Goal: Task Accomplishment & Management: Use online tool/utility

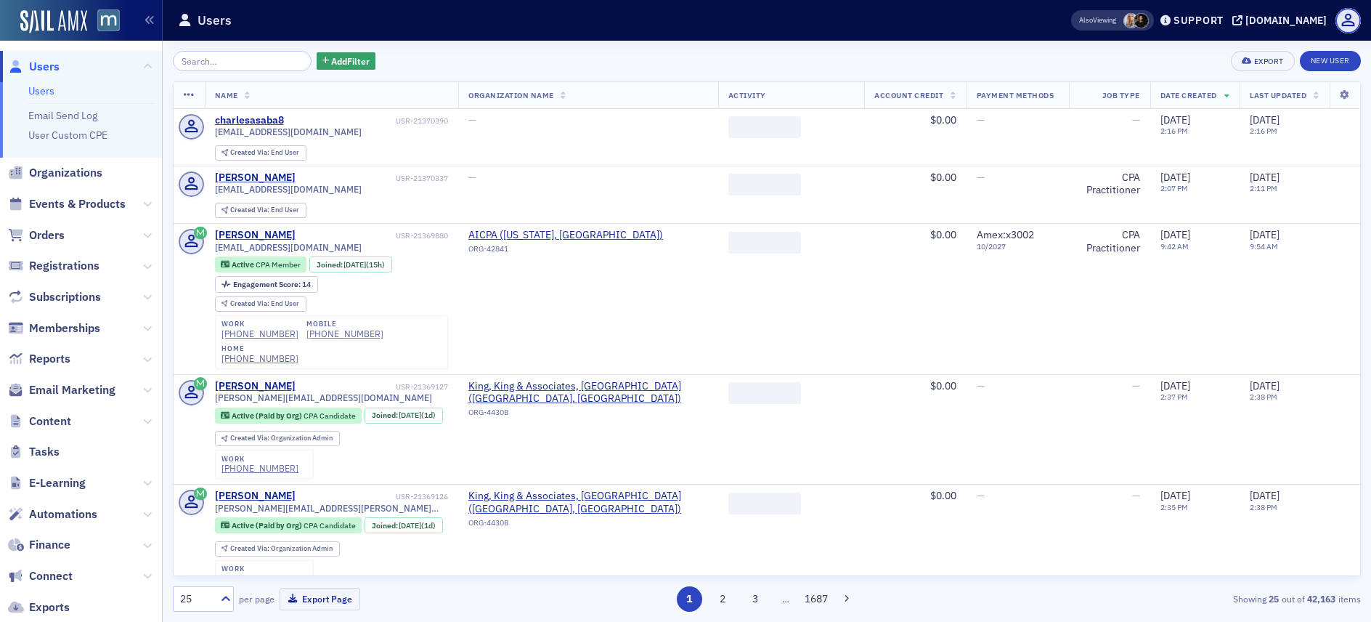
click at [240, 65] on input "search" at bounding box center [242, 61] width 139 height 20
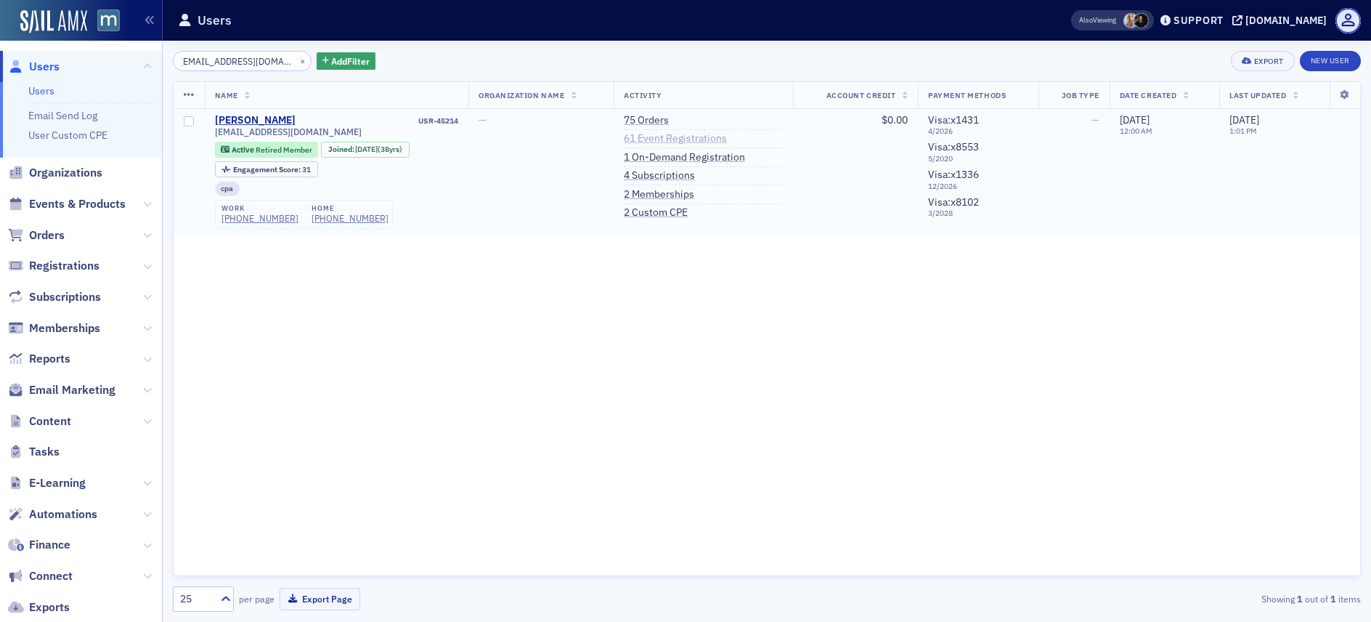
type input "vwoodroe@outlook.com"
click at [649, 142] on link "61 Event Registrations" at bounding box center [675, 138] width 103 height 13
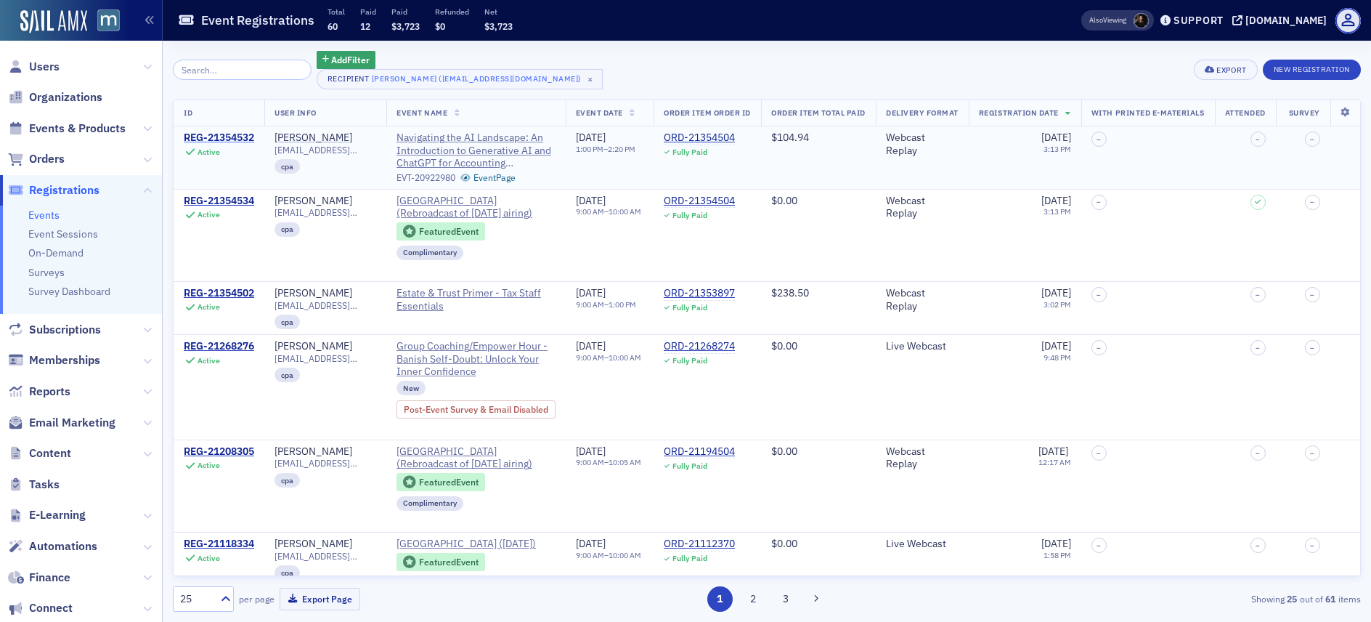
click at [232, 138] on div "REG-21354532" at bounding box center [219, 137] width 70 height 13
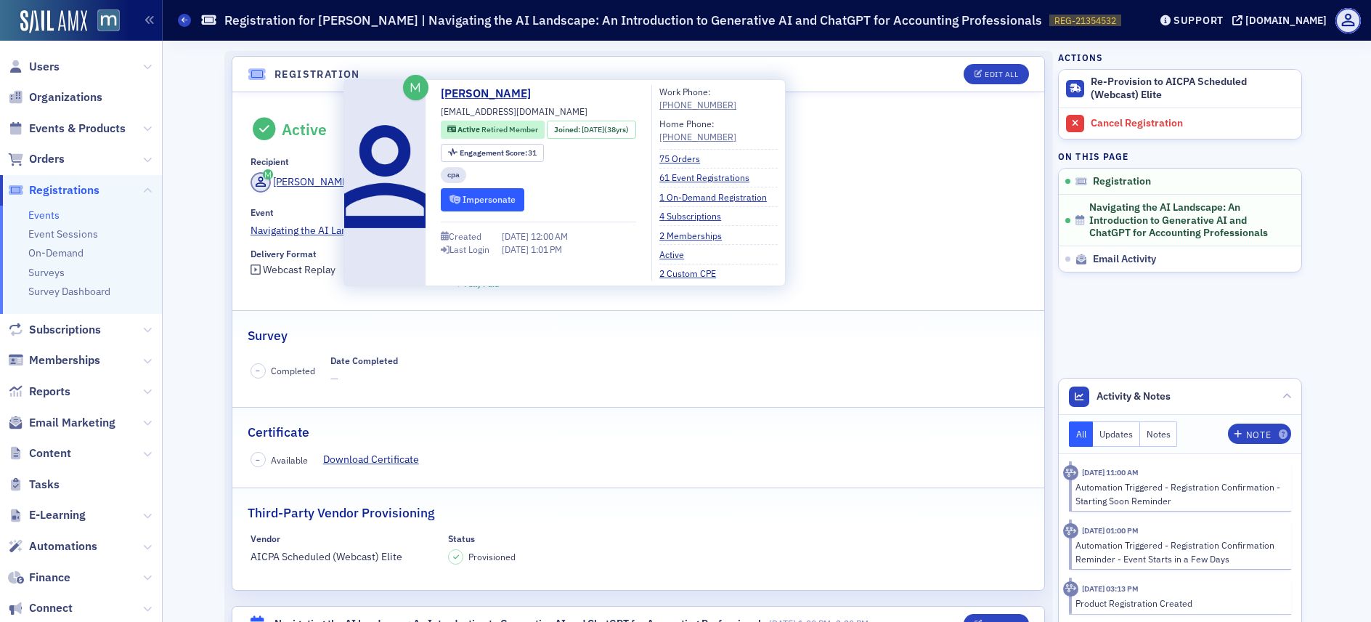
click at [488, 196] on button "Impersonate" at bounding box center [483, 199] width 84 height 23
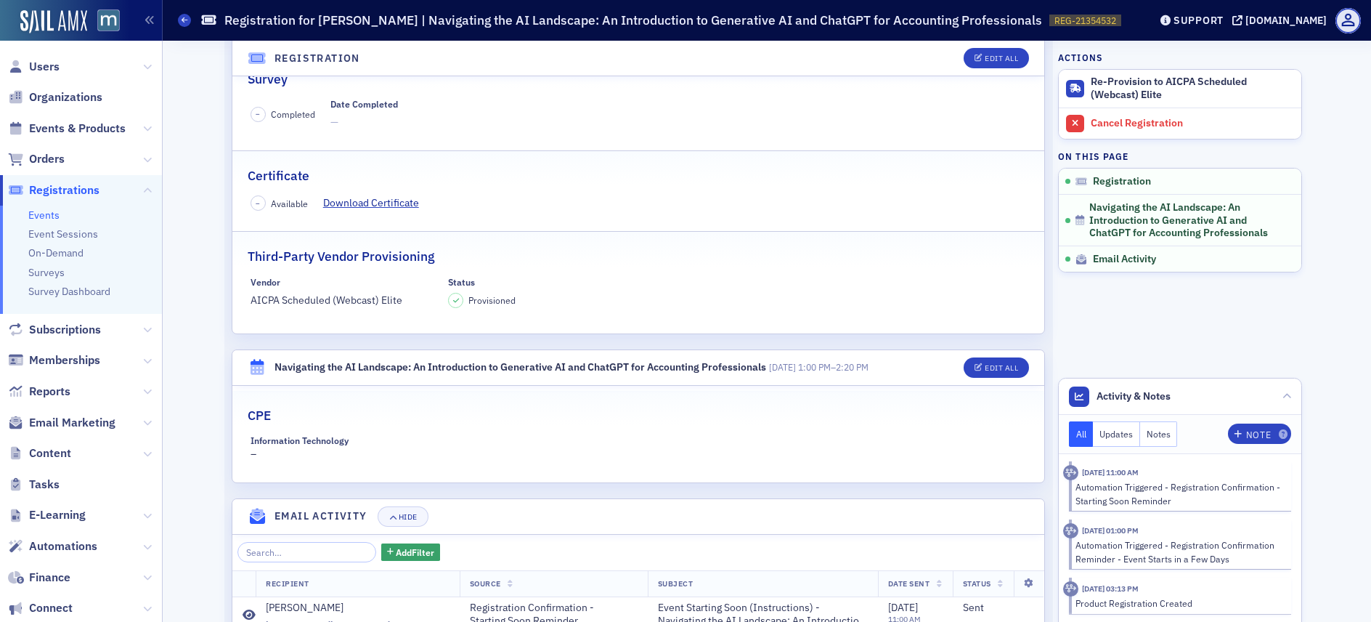
scroll to position [258, 0]
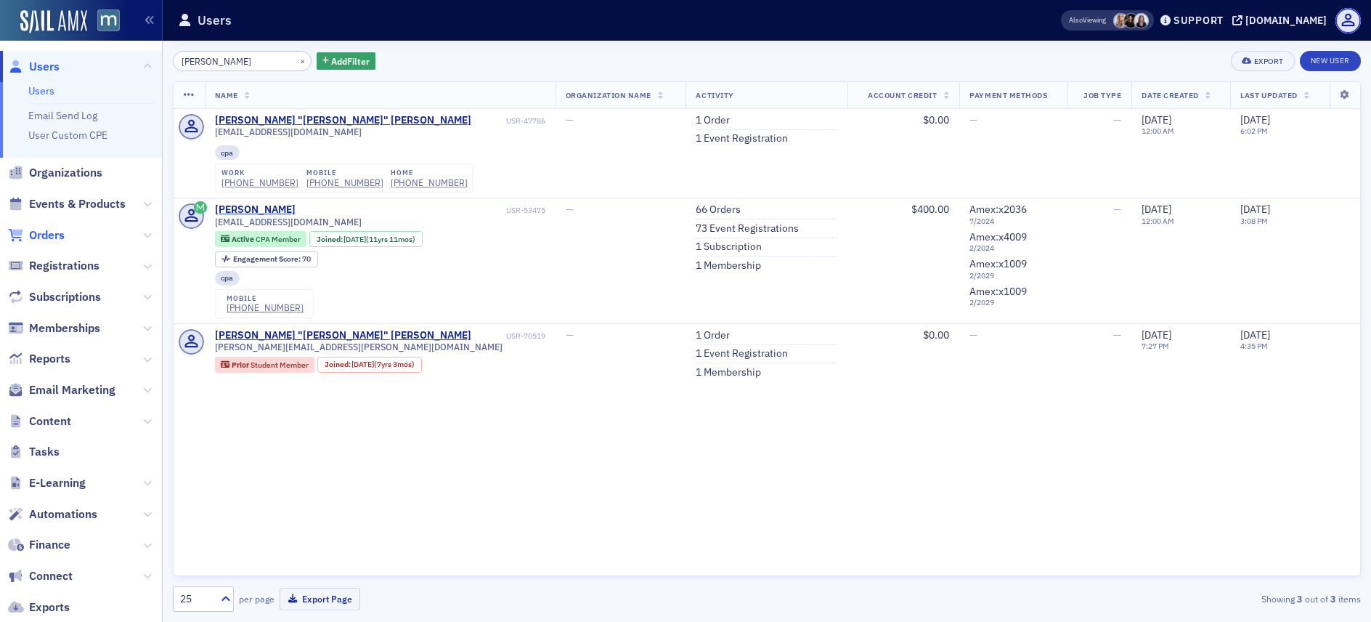
click at [53, 232] on span "Orders" at bounding box center [47, 235] width 36 height 16
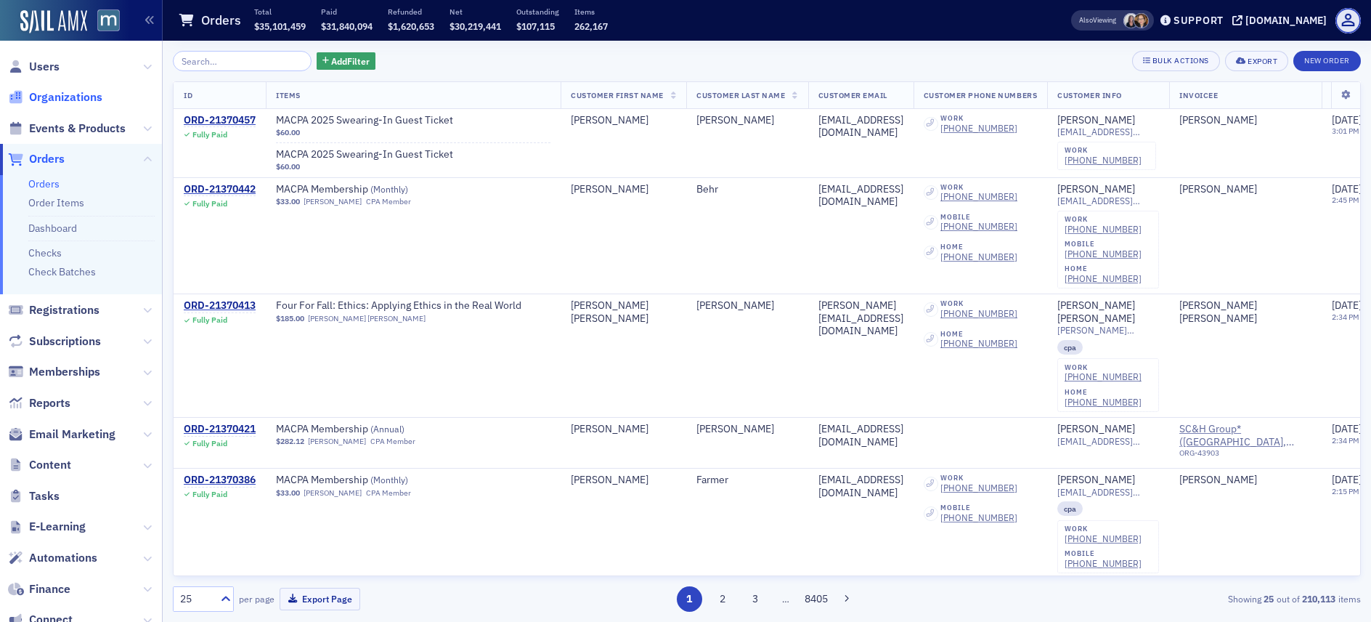
click at [75, 97] on span "Organizations" at bounding box center [65, 97] width 73 height 16
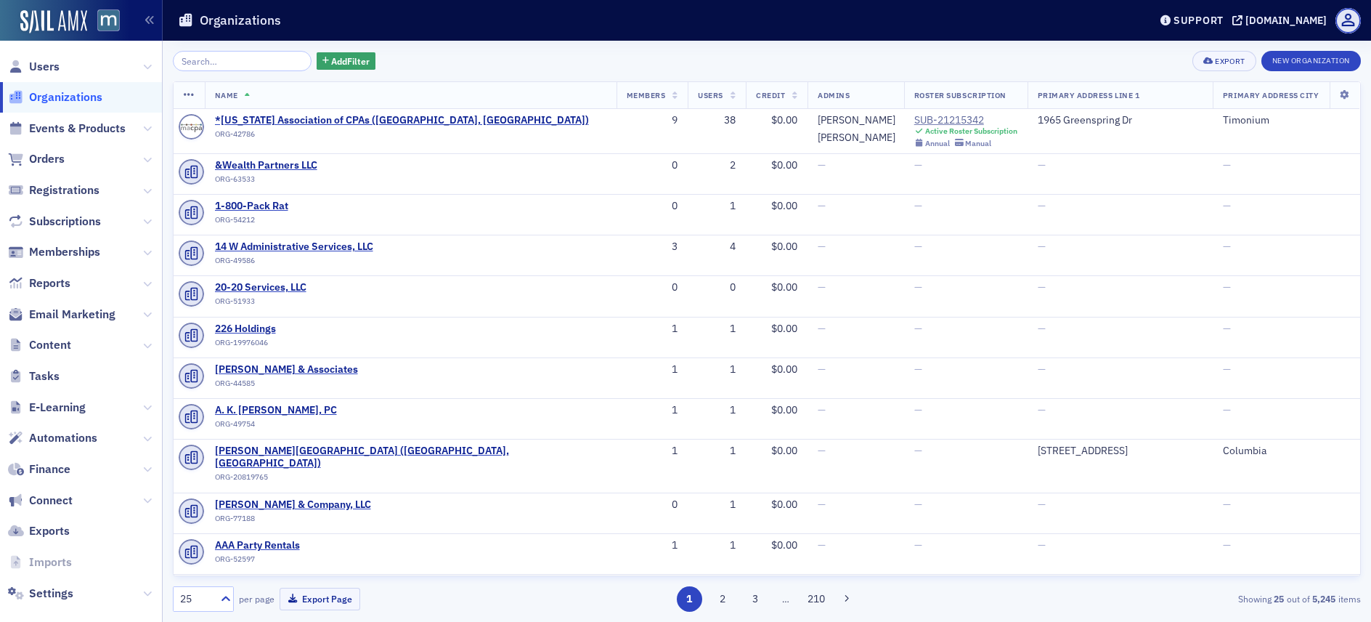
click at [231, 66] on input "search" at bounding box center [242, 61] width 139 height 20
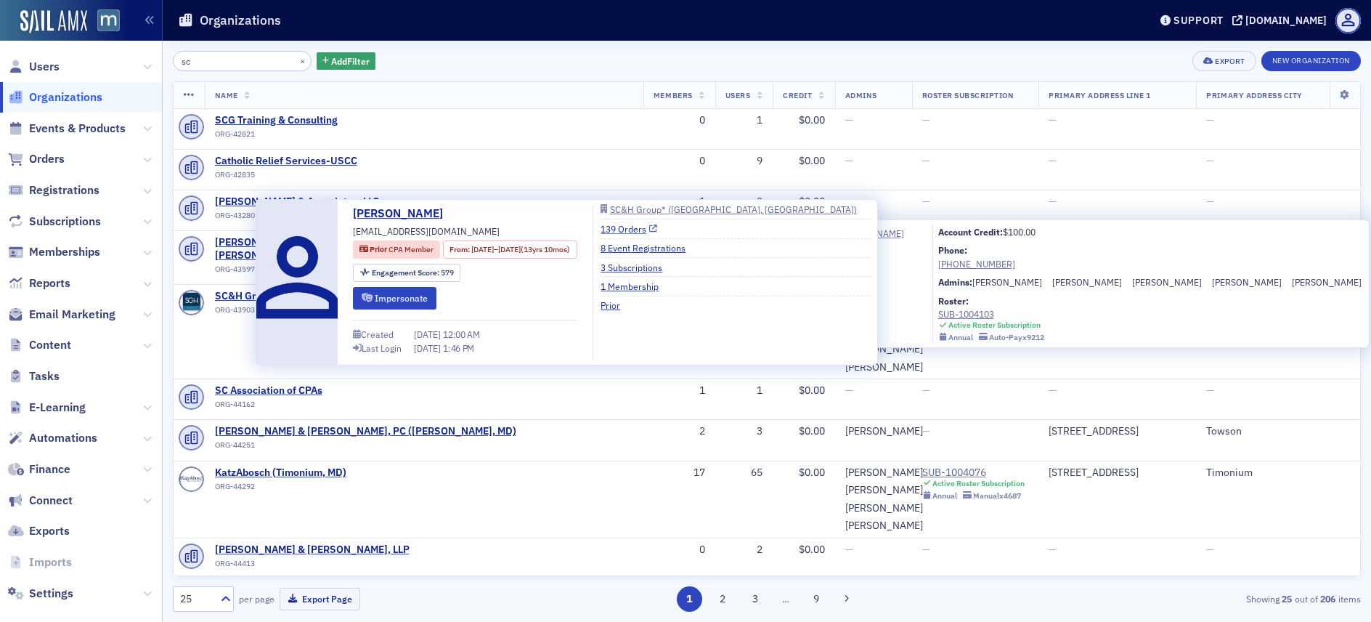
type input "sc"
click at [657, 232] on link "139 Orders" at bounding box center [629, 228] width 57 height 13
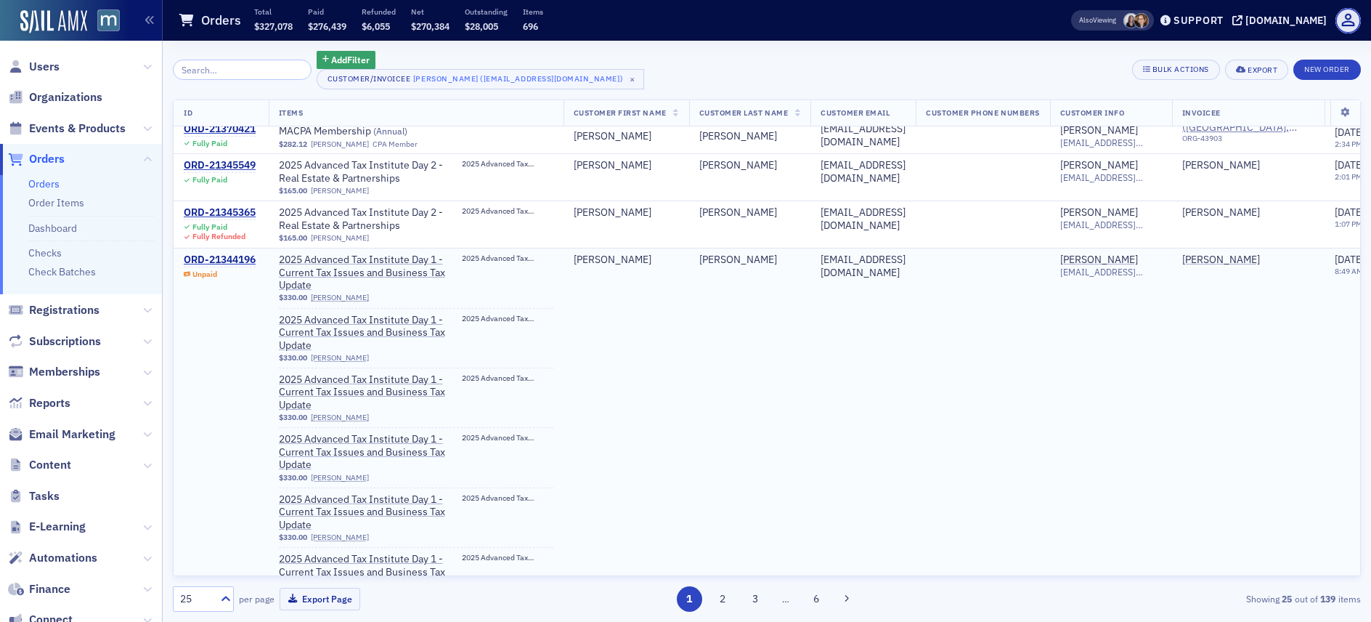
scroll to position [22, 0]
click at [229, 261] on div "ORD-21344196" at bounding box center [220, 261] width 72 height 13
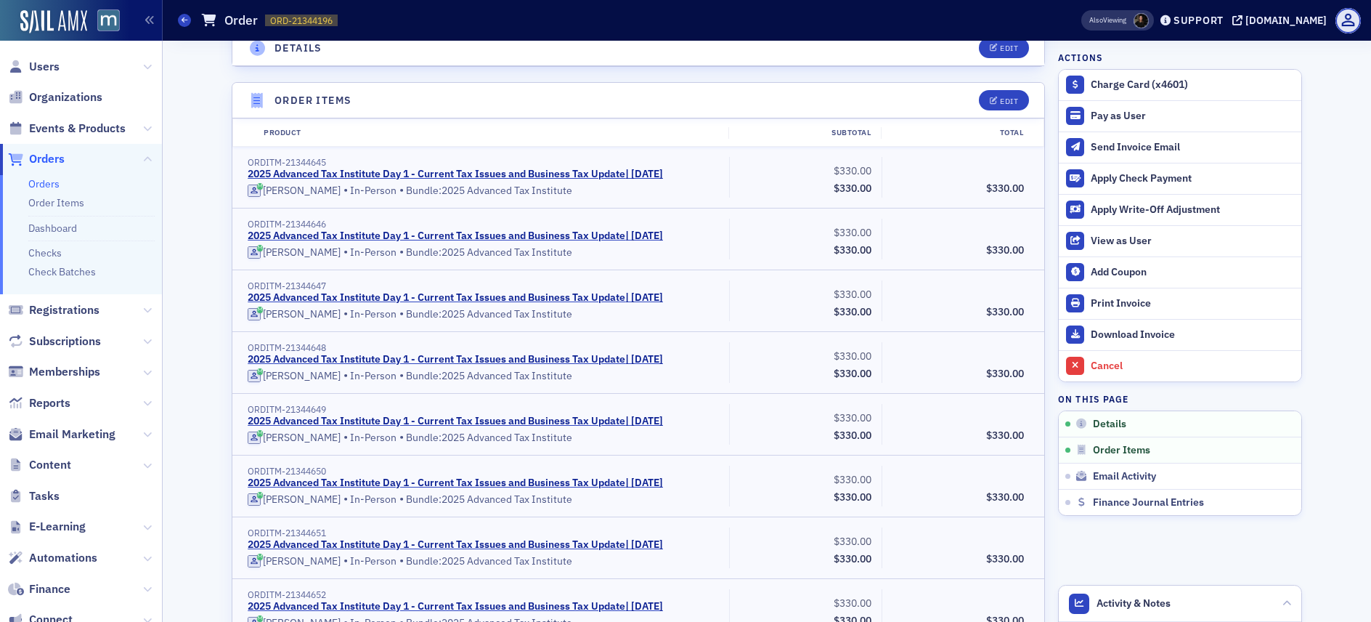
scroll to position [430, 0]
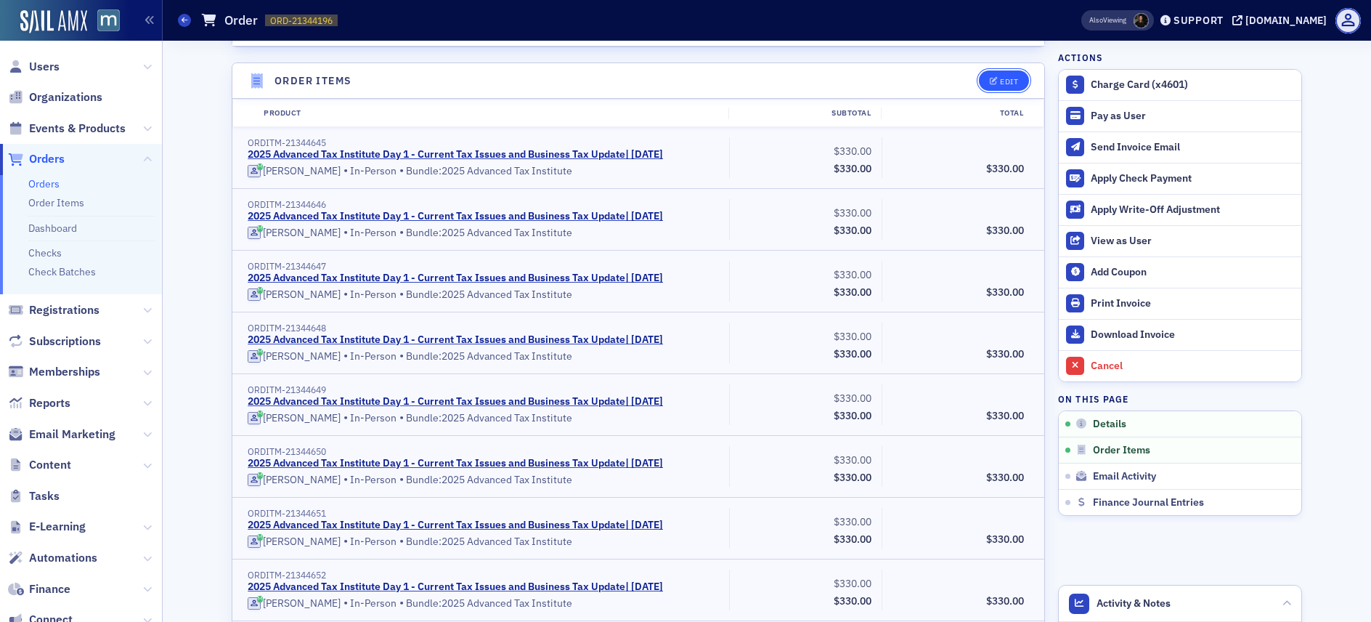
click at [990, 84] on icon "button" at bounding box center [994, 82] width 9 height 8
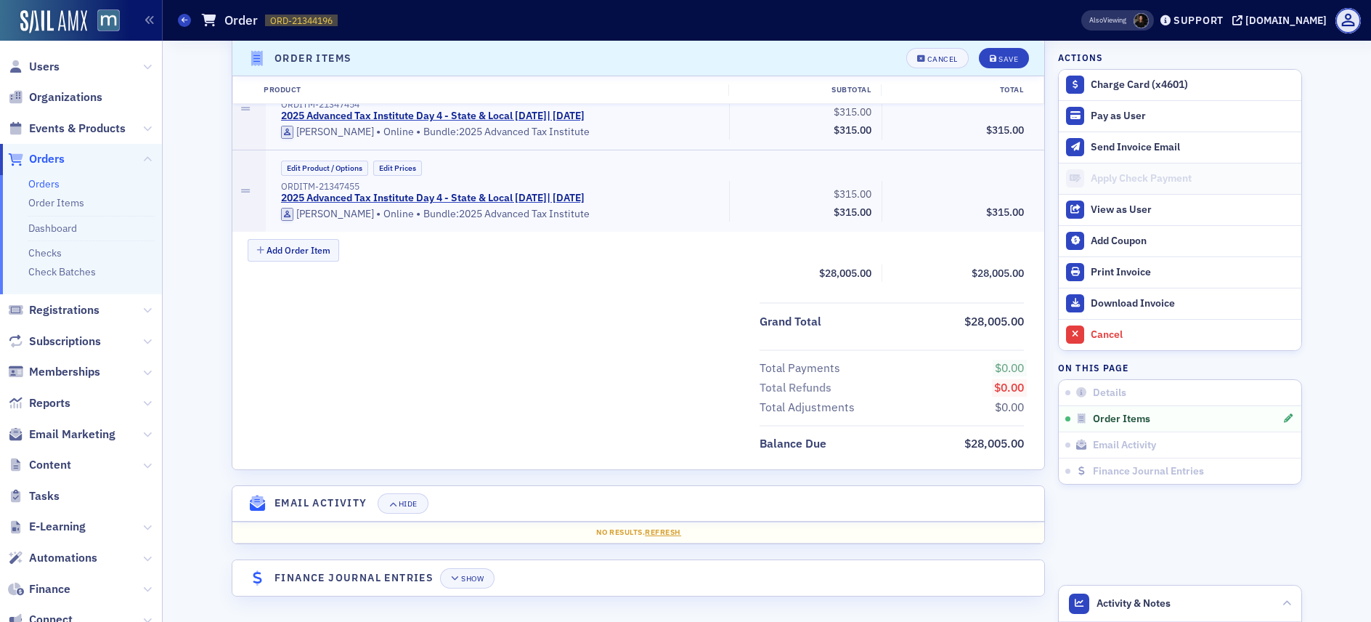
scroll to position [8023, 0]
click at [315, 256] on button "Add Order Item" at bounding box center [293, 250] width 91 height 23
